Goal: Information Seeking & Learning: Check status

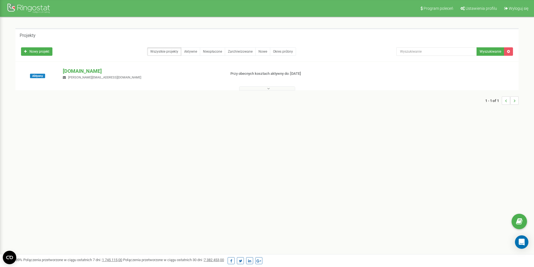
click at [258, 90] on button at bounding box center [267, 88] width 56 height 4
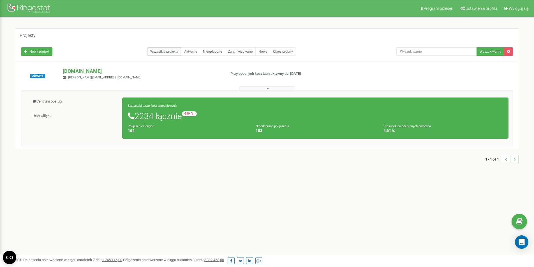
click at [267, 90] on icon at bounding box center [268, 89] width 3 height 4
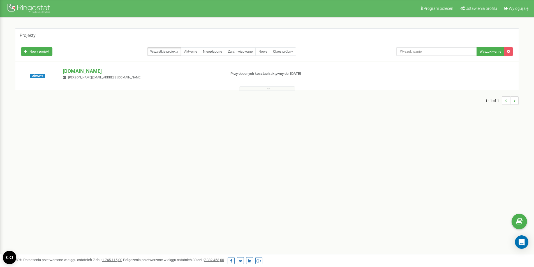
click at [256, 90] on button at bounding box center [267, 88] width 56 height 4
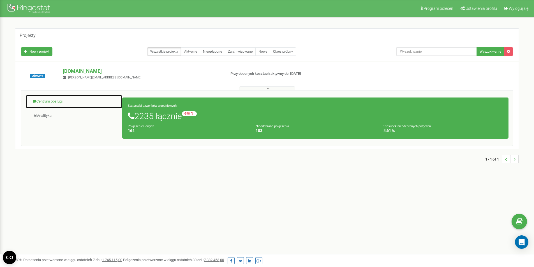
click at [50, 104] on link "Centrum obsługi" at bounding box center [74, 102] width 97 height 14
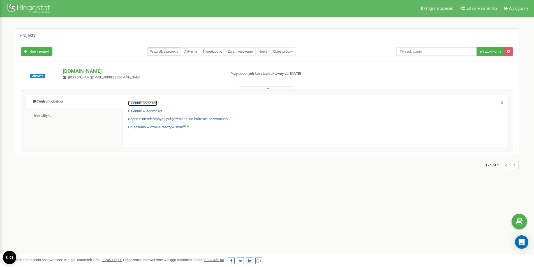
click at [149, 101] on link "Dziennik połączeń" at bounding box center [142, 103] width 29 height 5
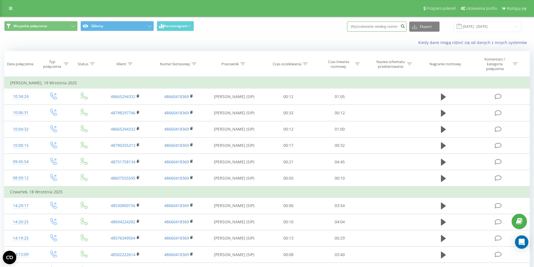
click at [363, 28] on input at bounding box center [376, 27] width 59 height 10
paste input "502222614"
type input "502222614"
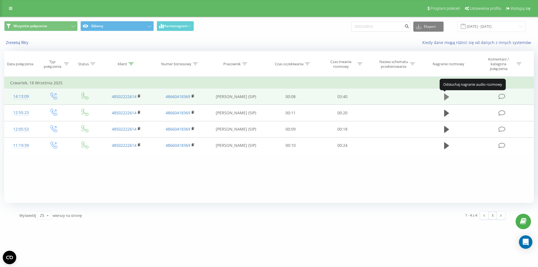
click at [450, 97] on button at bounding box center [447, 97] width 8 height 8
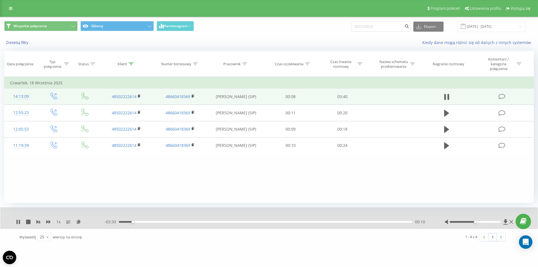
click at [353, 223] on div "00:10" at bounding box center [266, 222] width 294 height 2
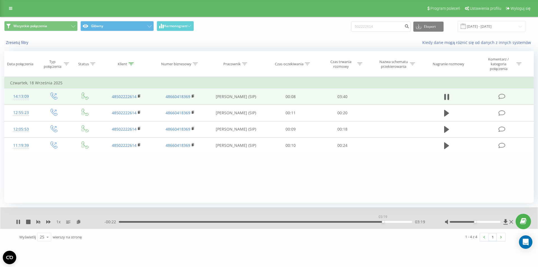
click at [383, 222] on div "03:19" at bounding box center [266, 222] width 294 height 2
click at [350, 223] on div "03:31" at bounding box center [266, 222] width 294 height 2
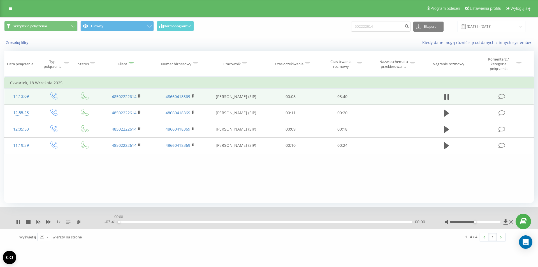
click at [329, 222] on div "00:00" at bounding box center [266, 222] width 294 height 2
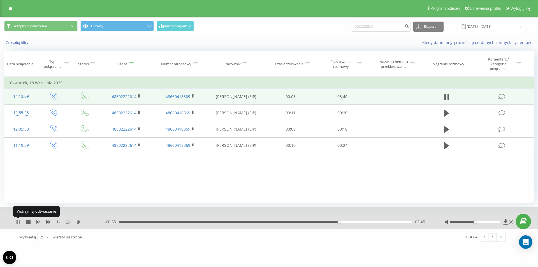
click at [17, 222] on icon at bounding box center [17, 222] width 1 height 4
click at [380, 24] on input "502222614" at bounding box center [380, 27] width 59 height 10
drag, startPoint x: 381, startPoint y: 26, endPoint x: 349, endPoint y: 26, distance: 32.0
click at [349, 26] on div "Wszystkie połączenia Główny Harmonogram 502222614 Eksport .csv .xls .xlsx 22.06…" at bounding box center [269, 26] width 530 height 11
paste input "401284"
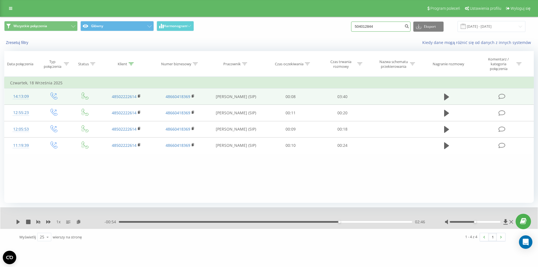
type input "504012844"
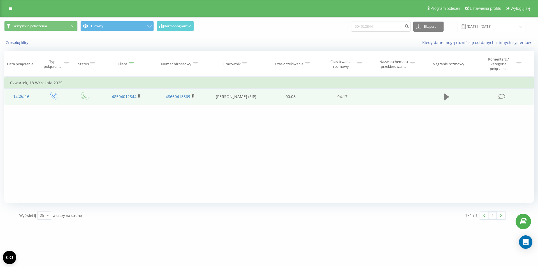
click at [446, 94] on icon at bounding box center [446, 97] width 5 height 8
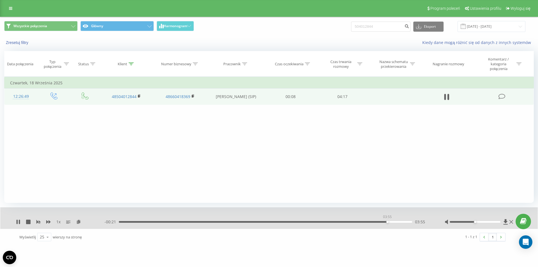
click at [388, 221] on div "03:55" at bounding box center [266, 222] width 294 height 2
click at [17, 220] on icon at bounding box center [18, 222] width 4 height 4
click at [369, 28] on input "504012844" at bounding box center [380, 27] width 59 height 10
drag, startPoint x: 376, startPoint y: 27, endPoint x: 347, endPoint y: 27, distance: 28.3
click at [347, 27] on div "Wszystkie połączenia Główny Harmonogram 504012844 Eksport .csv .xls .xlsx 22.06…" at bounding box center [269, 26] width 530 height 11
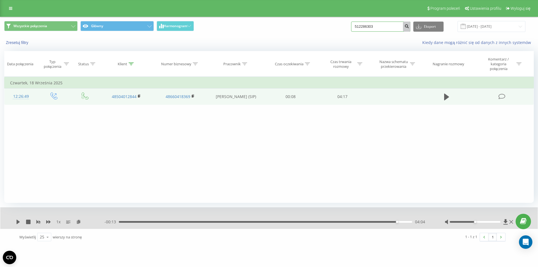
type input "512286303"
click at [411, 29] on button "submit" at bounding box center [407, 27] width 8 height 10
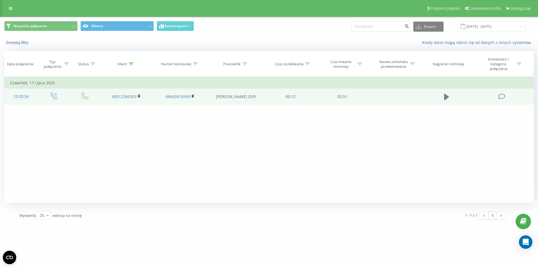
click at [446, 99] on icon at bounding box center [446, 97] width 5 height 7
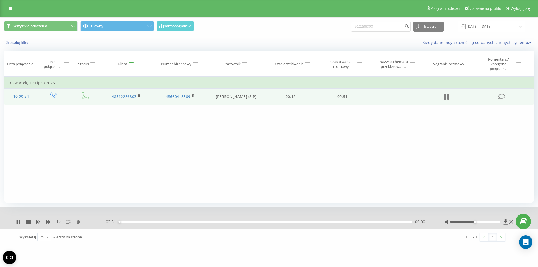
click at [446, 97] on icon at bounding box center [445, 97] width 2 height 6
drag, startPoint x: 387, startPoint y: 27, endPoint x: 346, endPoint y: 25, distance: 41.0
click at [346, 25] on div "Wszystkie połączenia Główny Harmonogram 512286303 Eksport .csv .xls .xlsx 22.06…" at bounding box center [269, 26] width 530 height 11
click at [15, 9] on link at bounding box center [11, 8] width 10 height 8
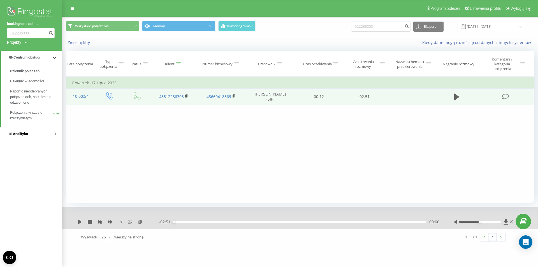
click at [25, 136] on span "Analityka" at bounding box center [20, 134] width 15 height 4
click at [21, 89] on span "Pracownicy w czasie rzeczywistym" at bounding box center [31, 87] width 43 height 11
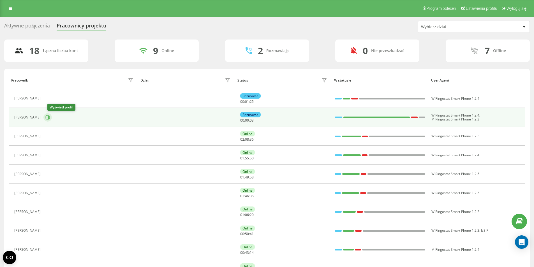
click at [50, 115] on button at bounding box center [47, 117] width 8 height 8
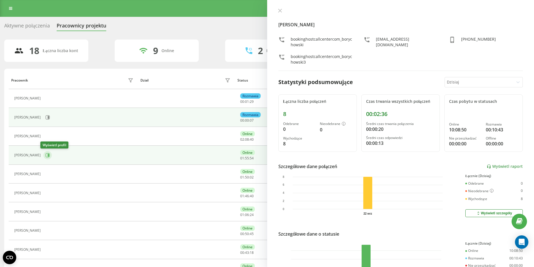
click at [46, 156] on icon at bounding box center [47, 155] width 4 height 4
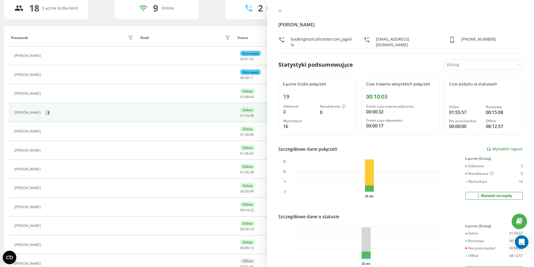
scroll to position [56, 0]
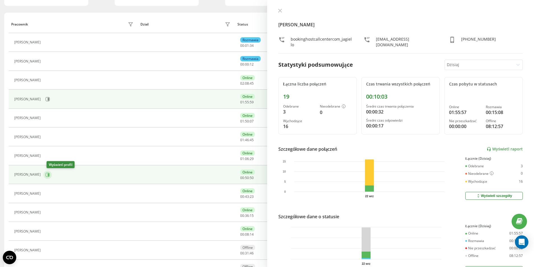
click at [47, 176] on button at bounding box center [47, 175] width 8 height 8
